Goal: Transaction & Acquisition: Purchase product/service

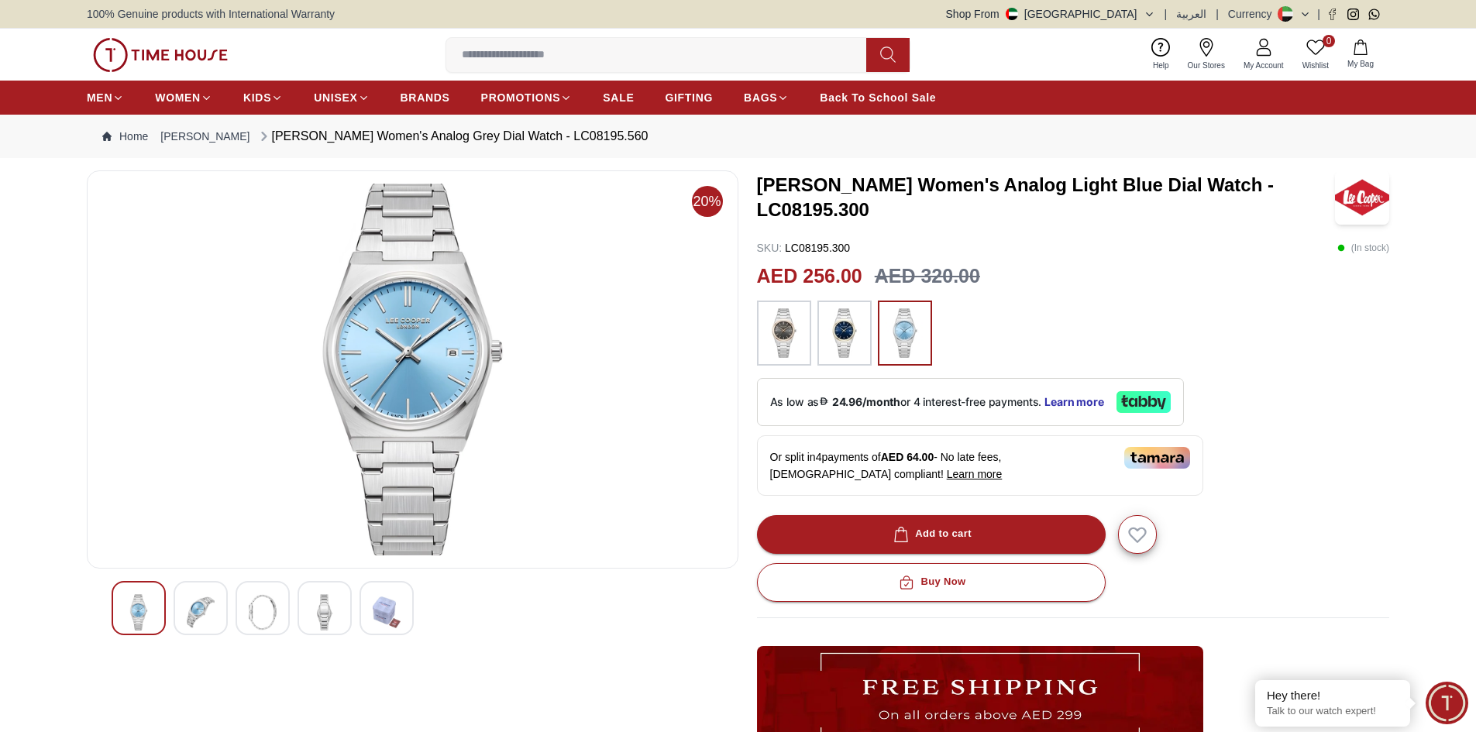
click at [843, 339] on img at bounding box center [844, 333] width 39 height 50
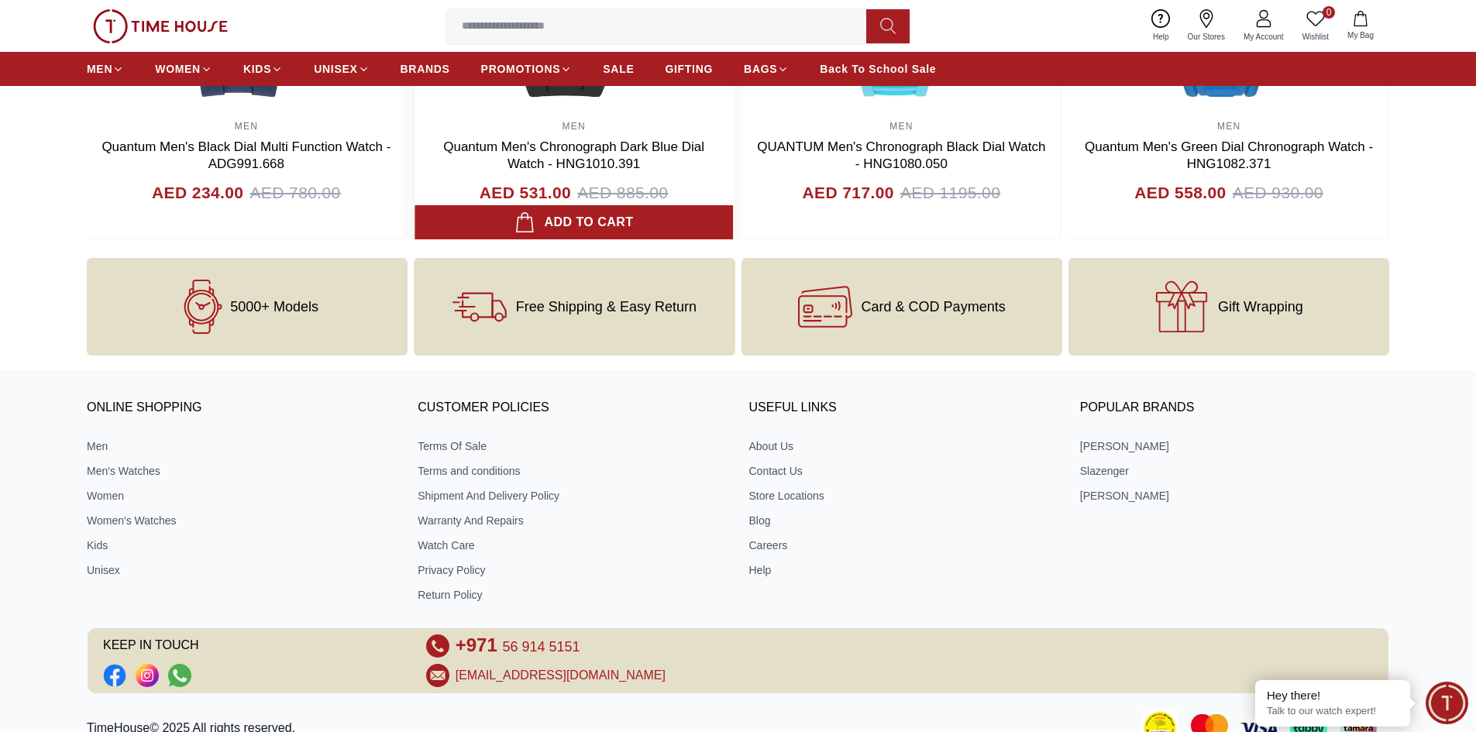
scroll to position [1860, 0]
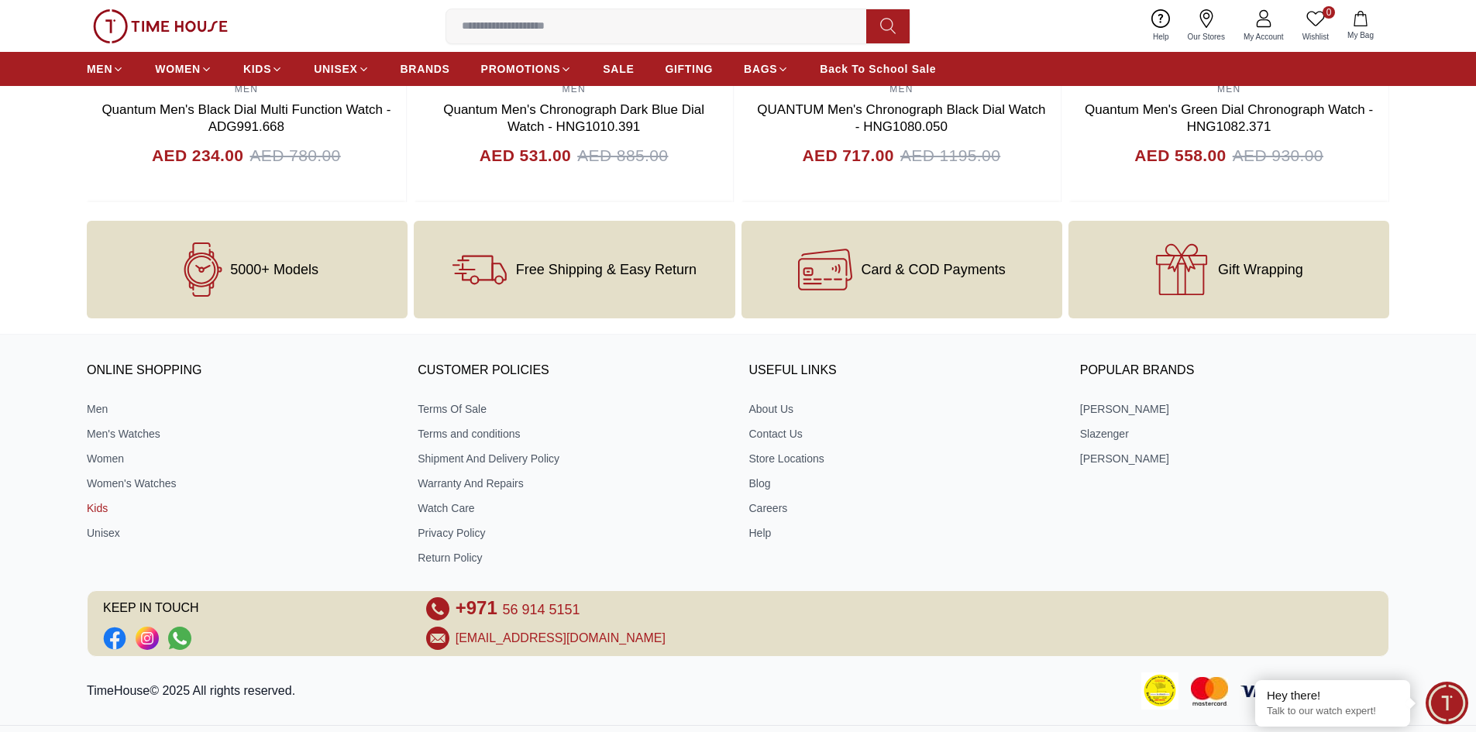
click at [100, 512] on link "Kids" at bounding box center [241, 509] width 309 height 16
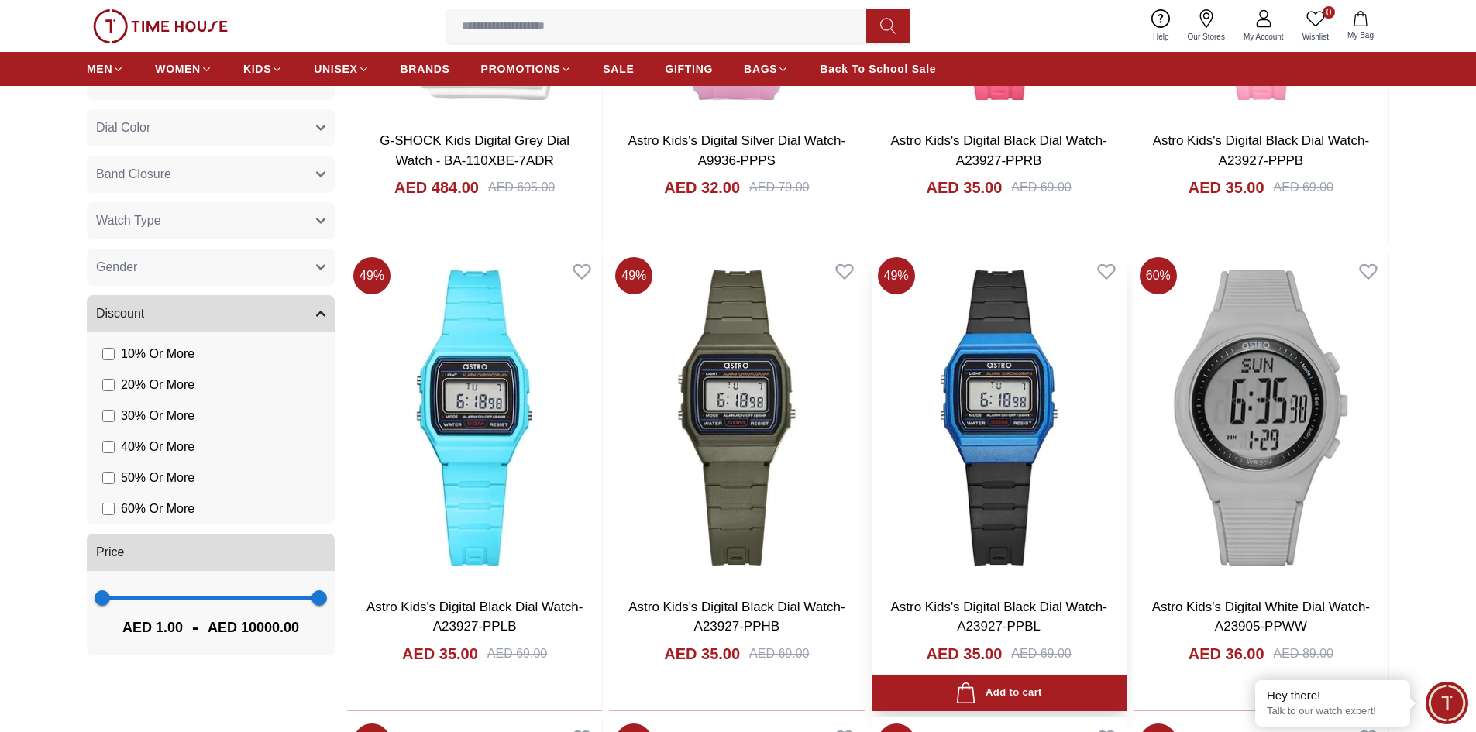
scroll to position [465, 0]
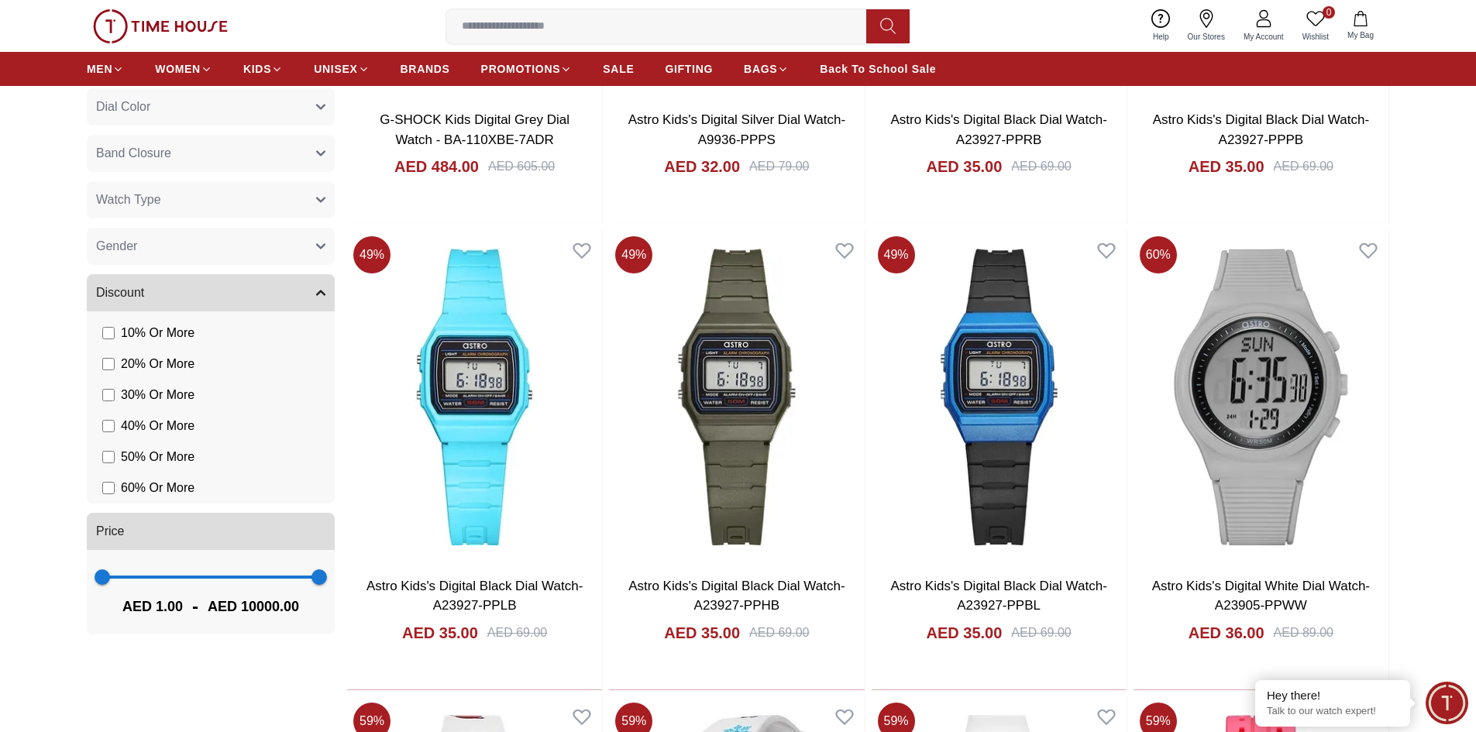
click at [218, 160] on button "Band Closure" at bounding box center [211, 153] width 248 height 37
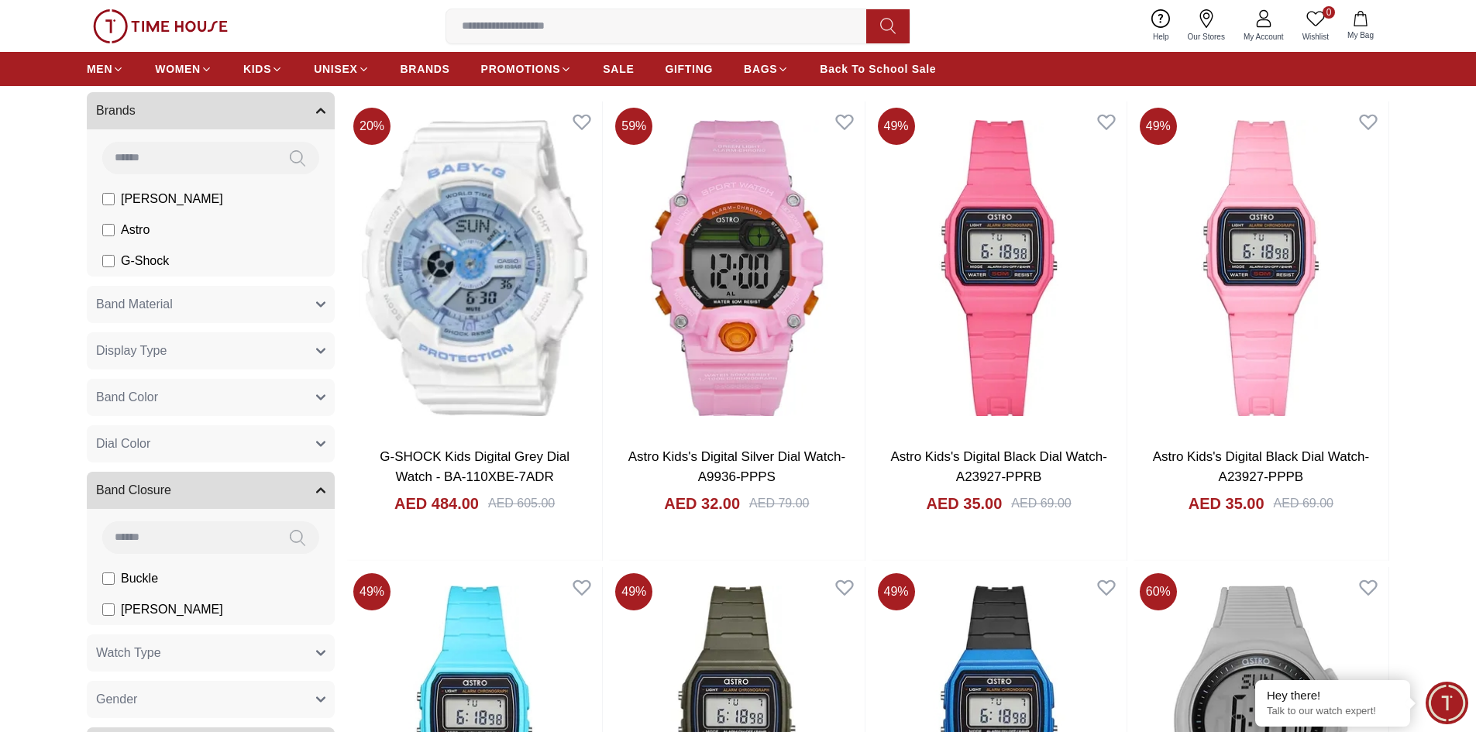
scroll to position [78, 0]
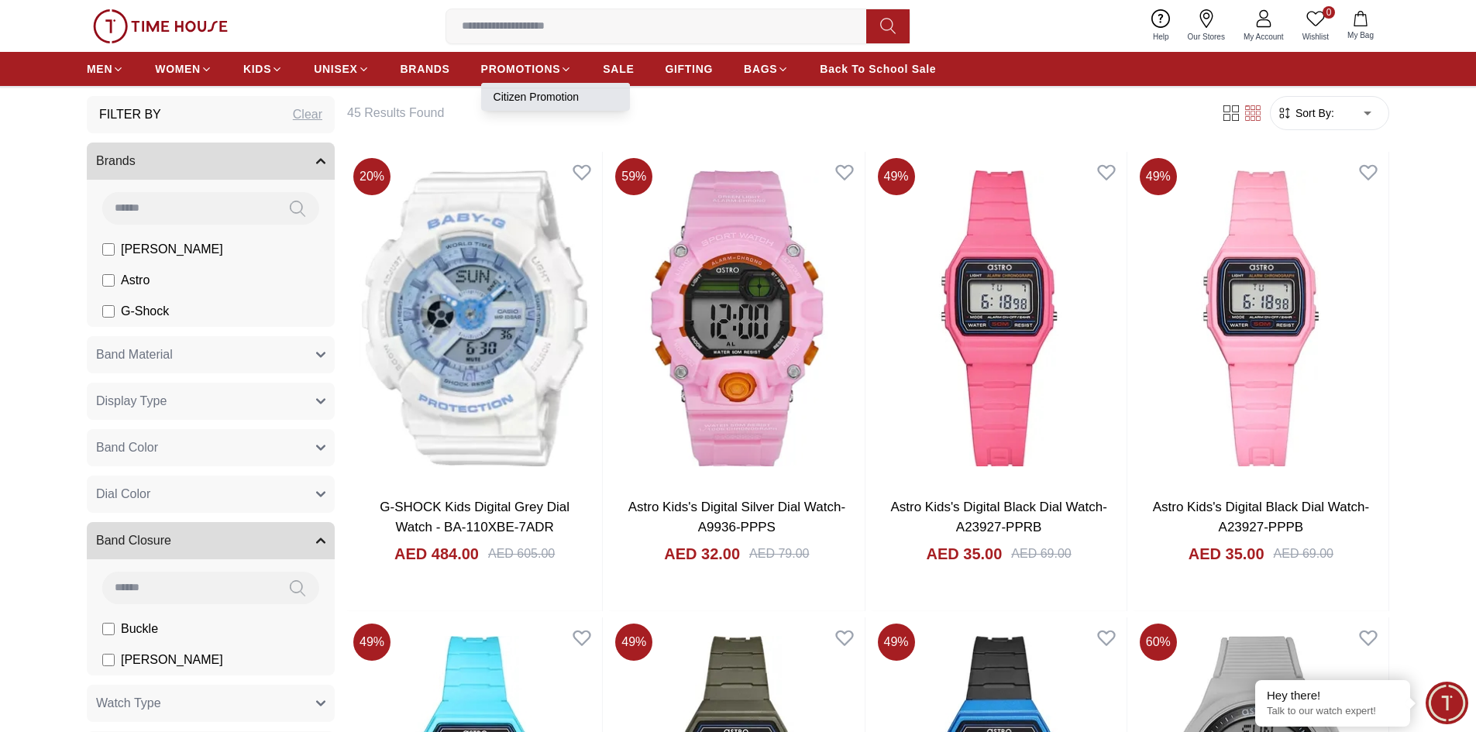
click at [518, 95] on link "Citizen Promotion" at bounding box center [556, 97] width 124 height 16
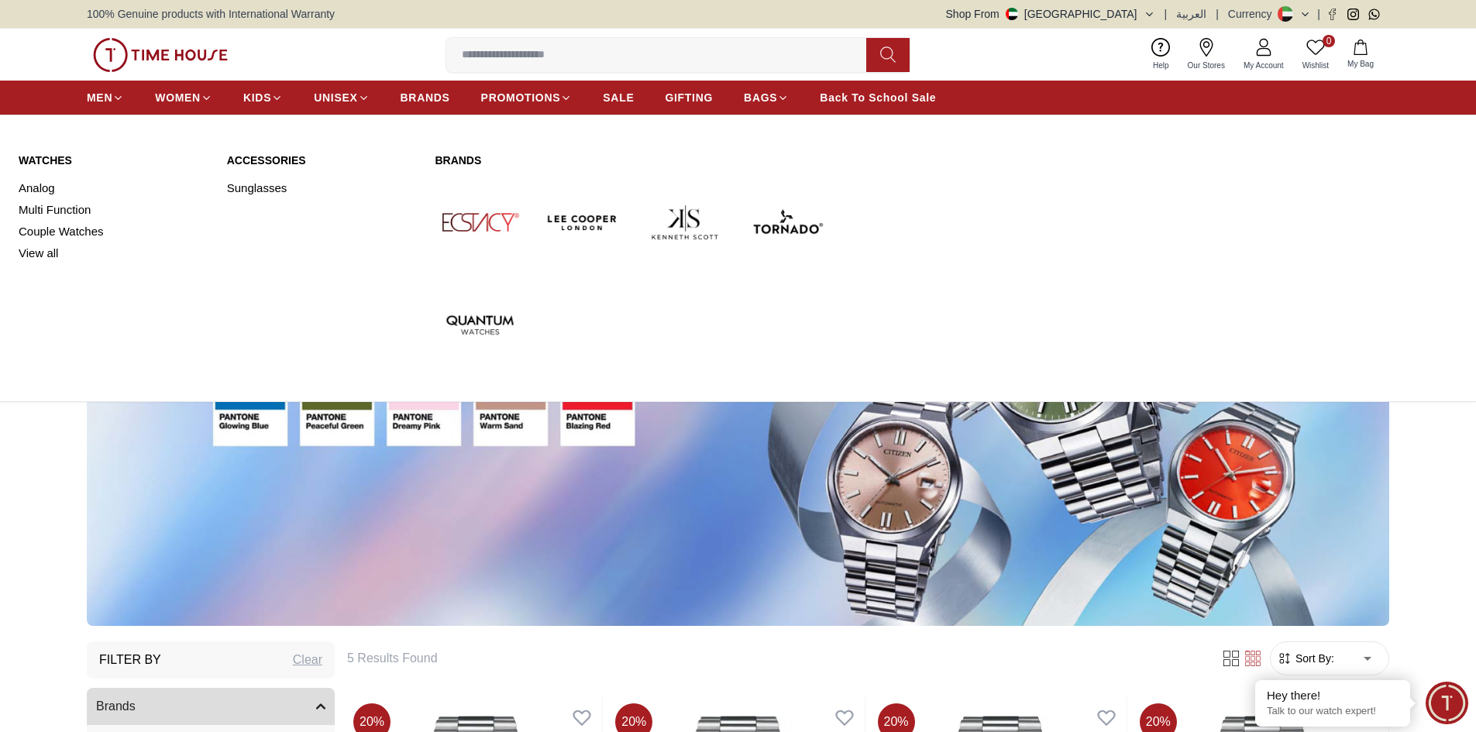
click at [591, 221] on img at bounding box center [583, 222] width 90 height 90
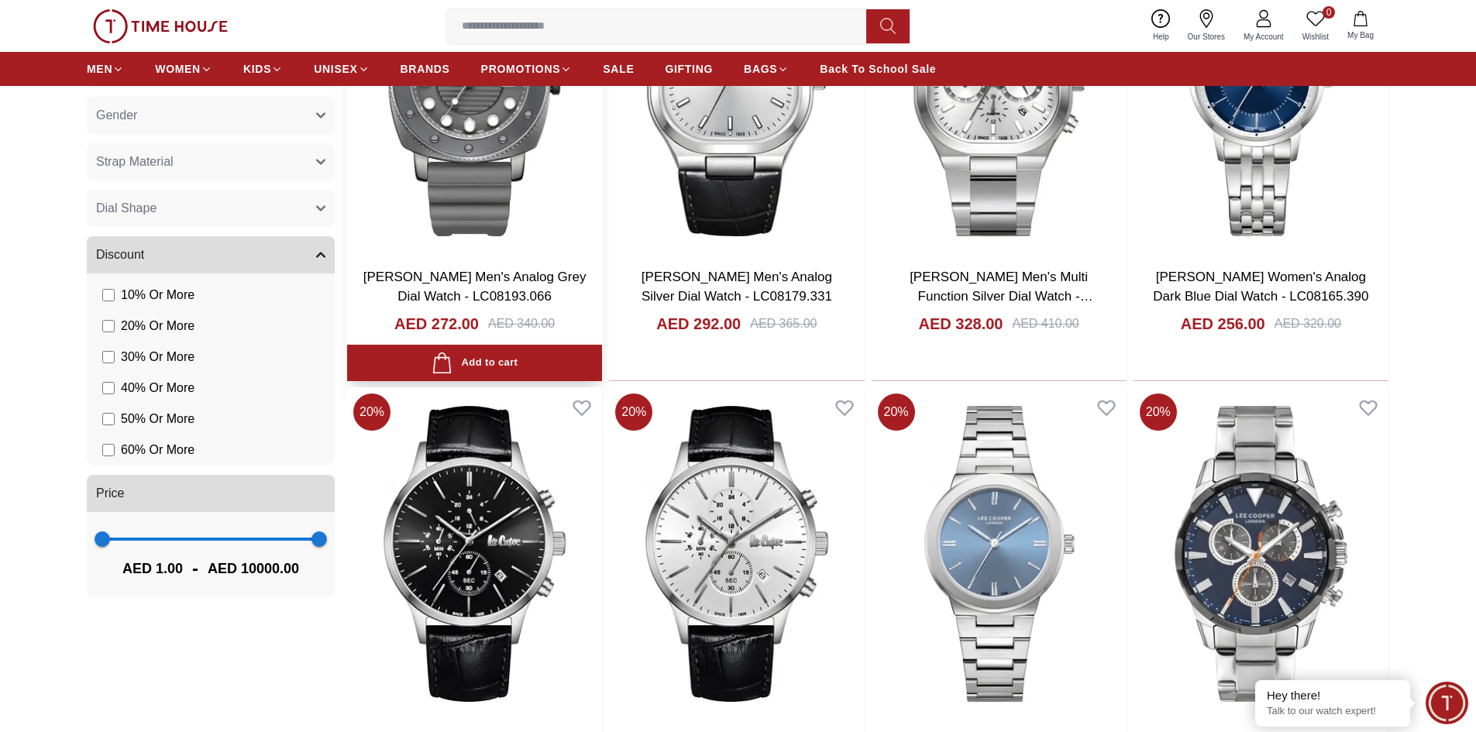
scroll to position [1550, 0]
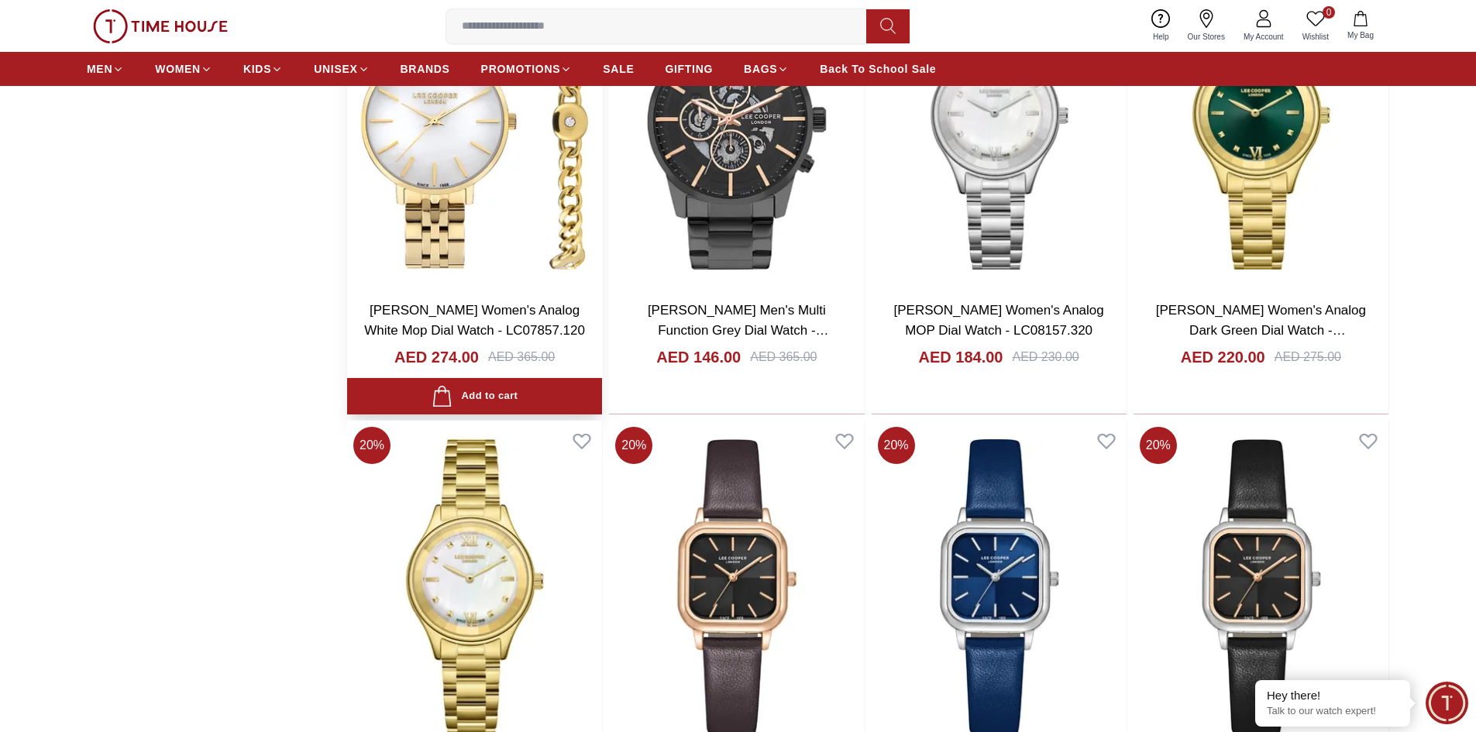
scroll to position [7179, 0]
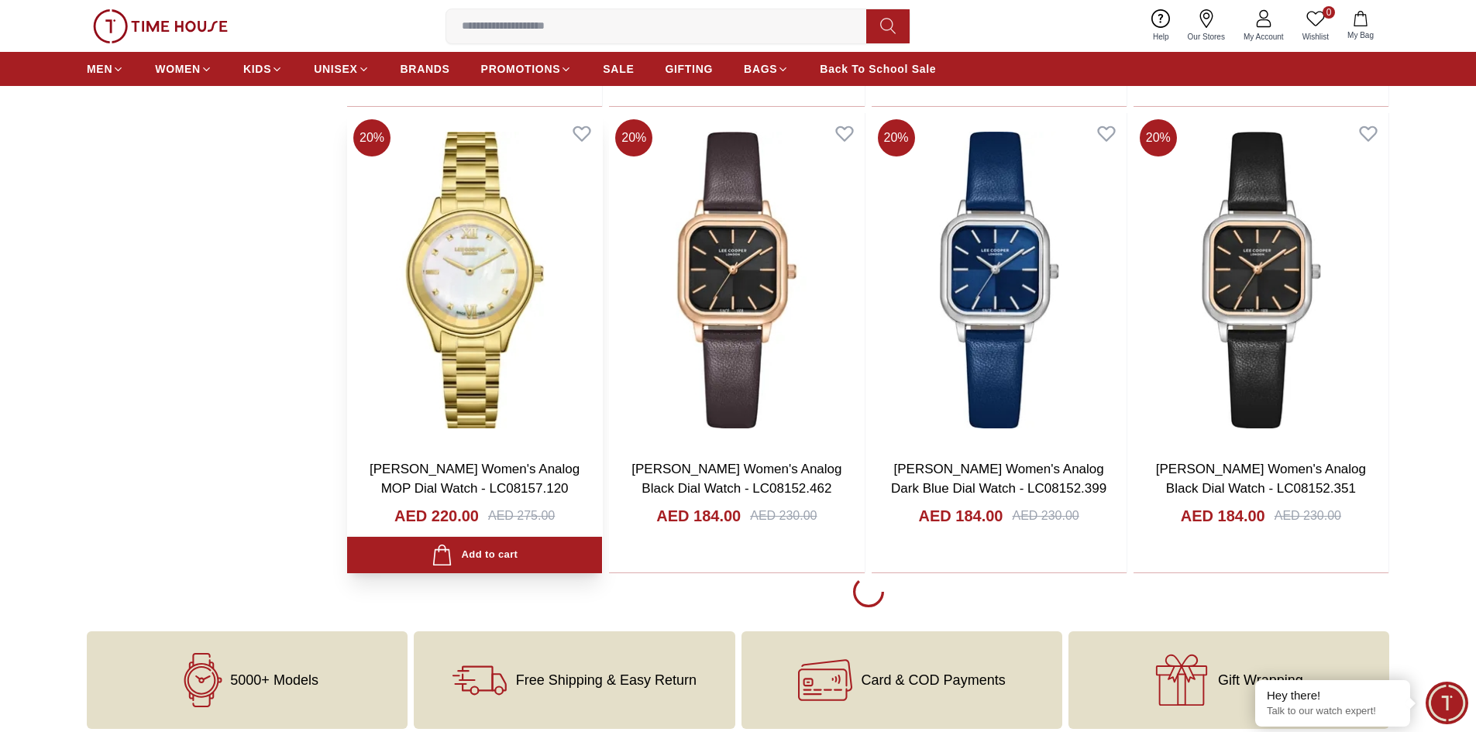
scroll to position [7412, 0]
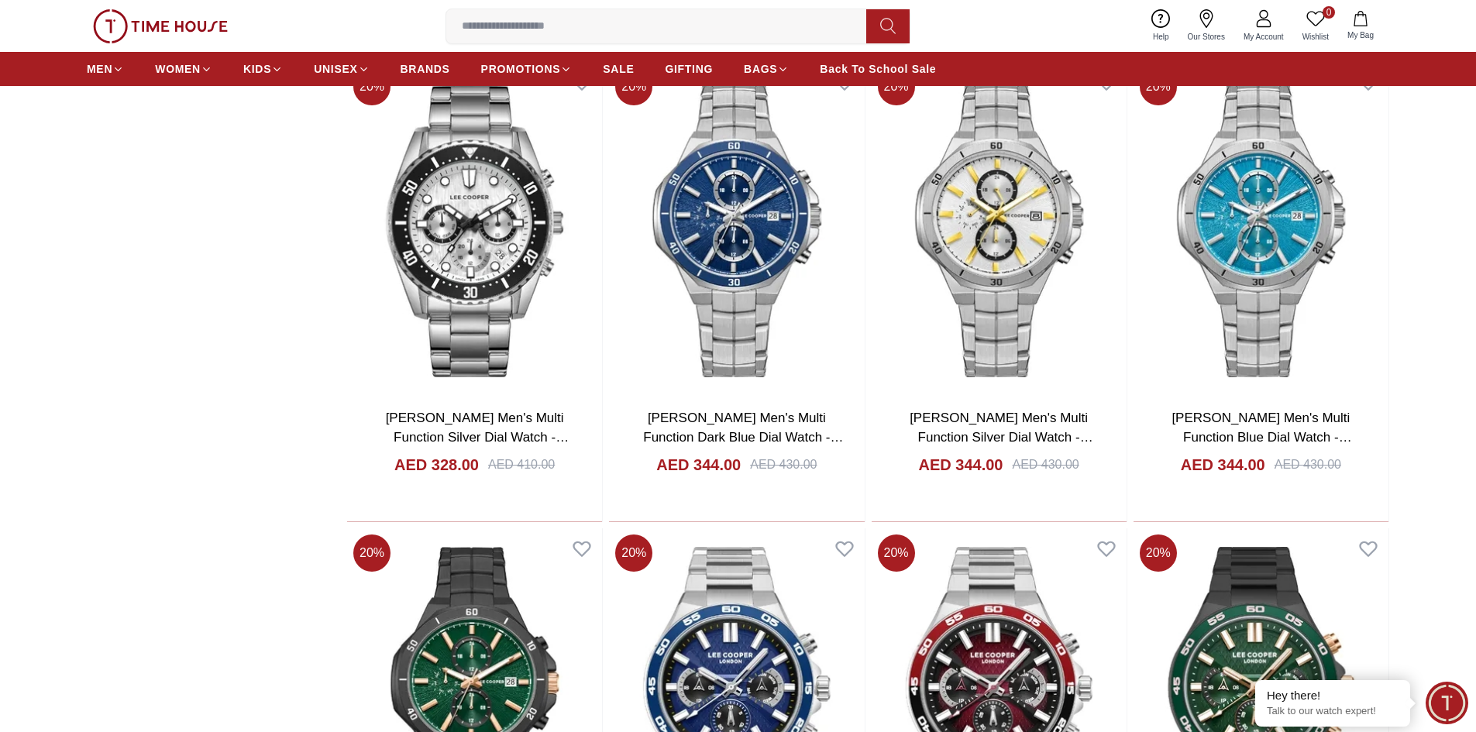
scroll to position [11597, 0]
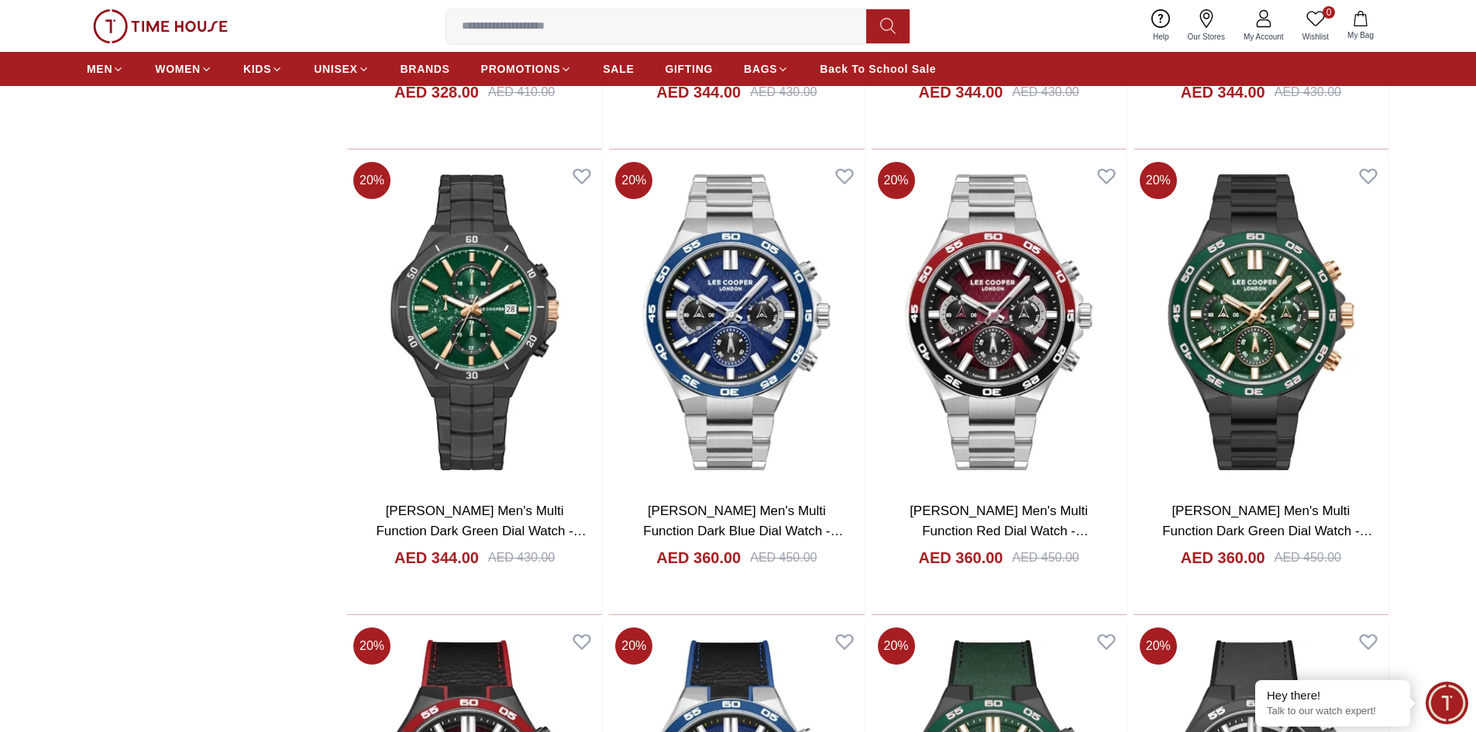
scroll to position [11929, 0]
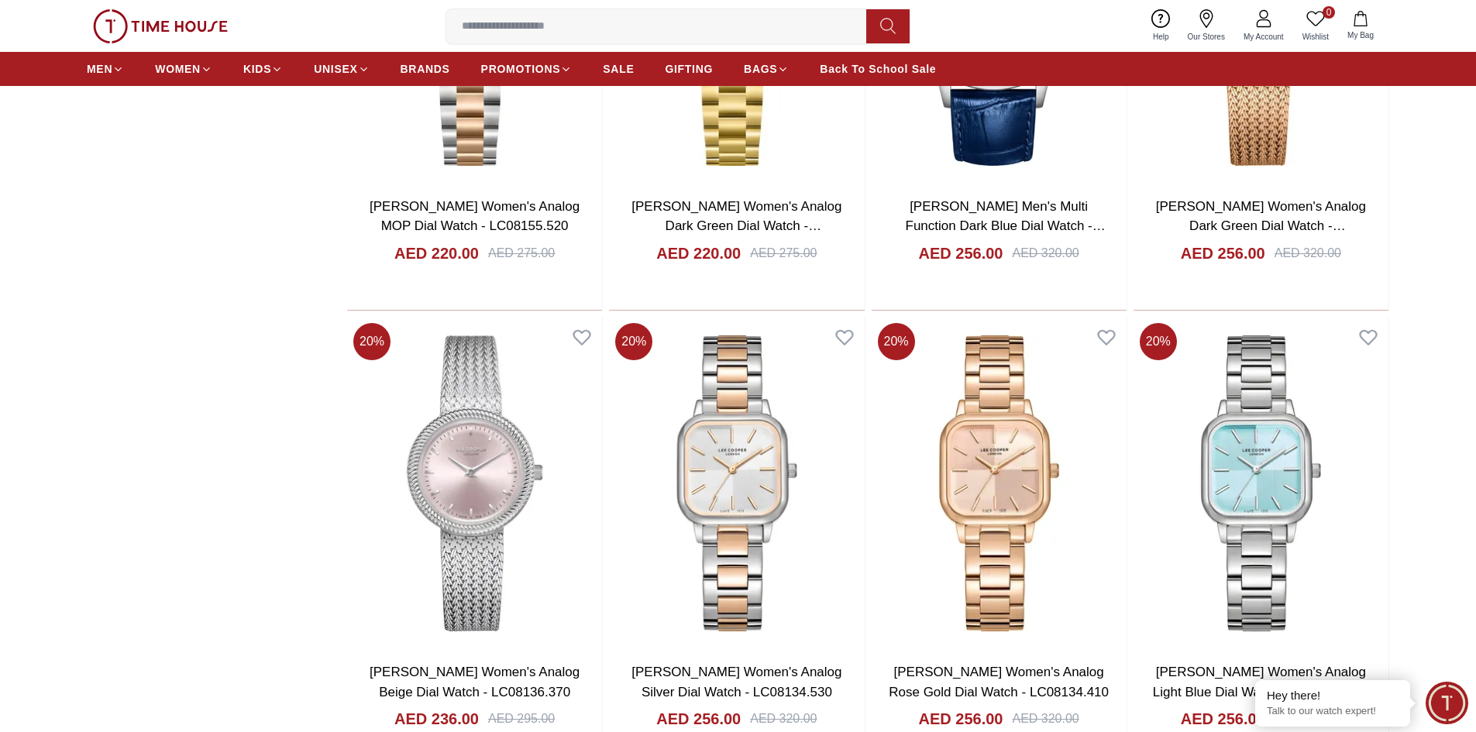
scroll to position [4805, 0]
